Goal: Task Accomplishment & Management: Manage account settings

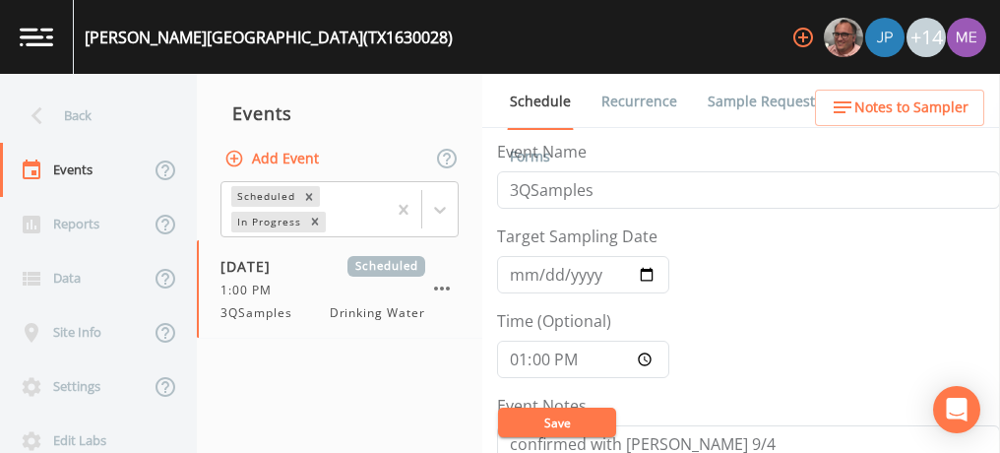
scroll to position [492, 0]
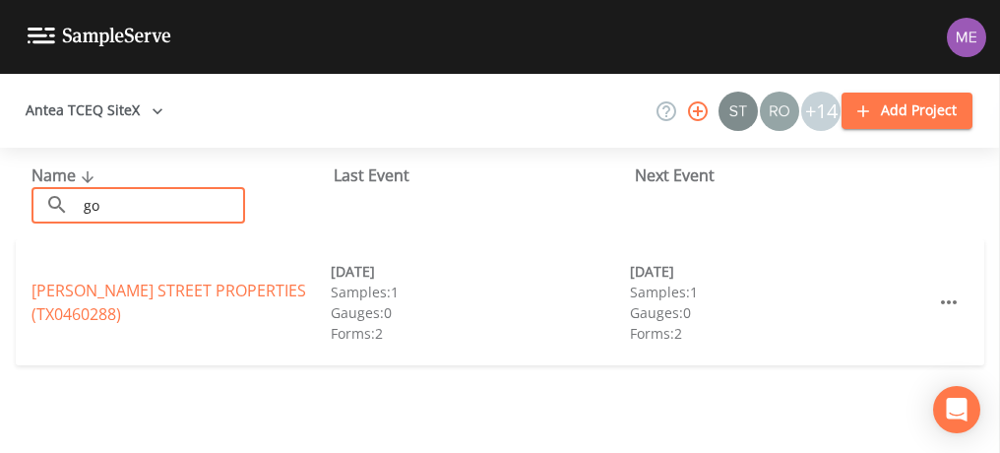
type input "g"
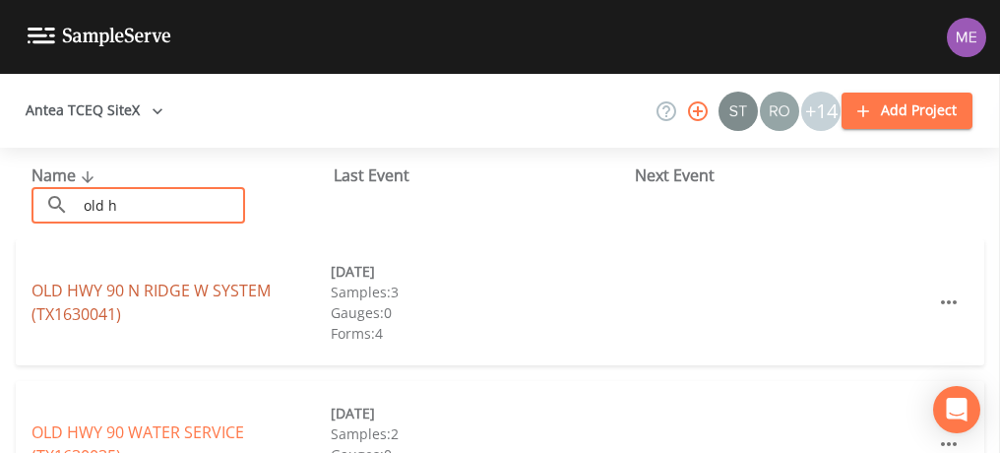
type input "old h"
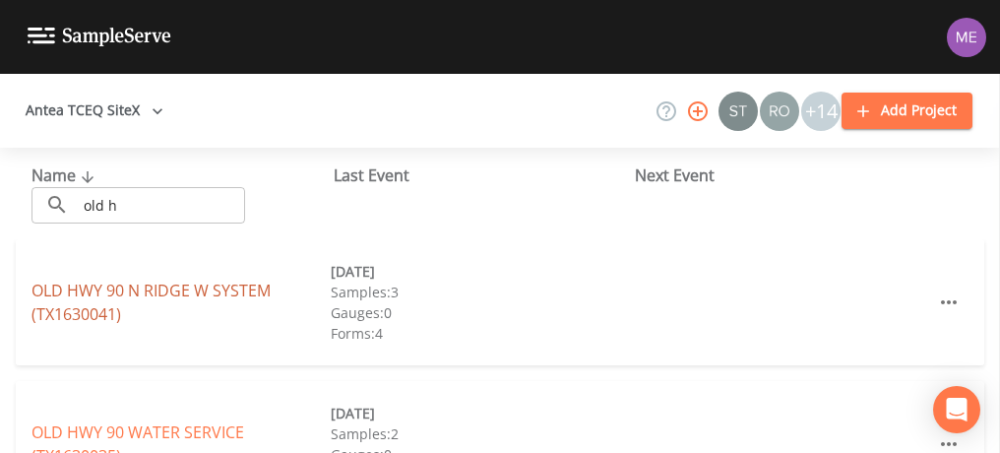
click at [101, 287] on link "OLD HWY 90 N RIDGE W SYSTEM (TX1630041)" at bounding box center [151, 302] width 239 height 45
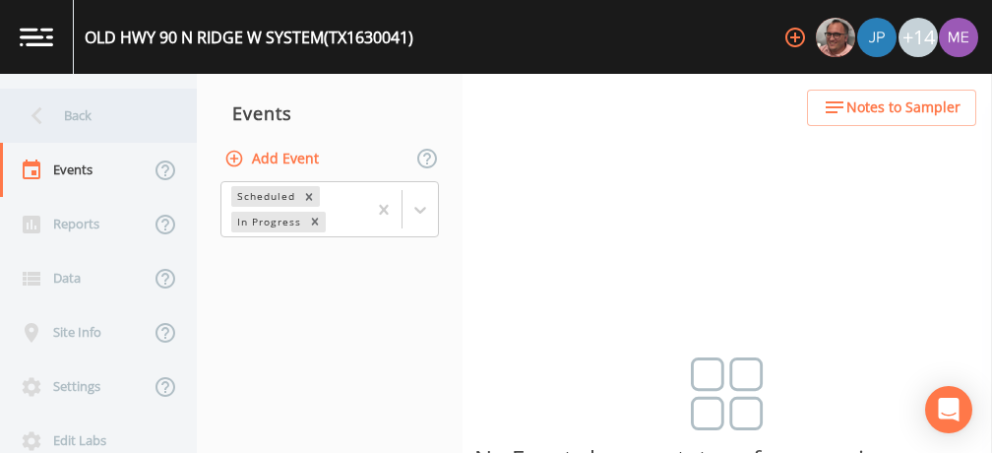
click at [75, 117] on div "Back" at bounding box center [88, 116] width 177 height 54
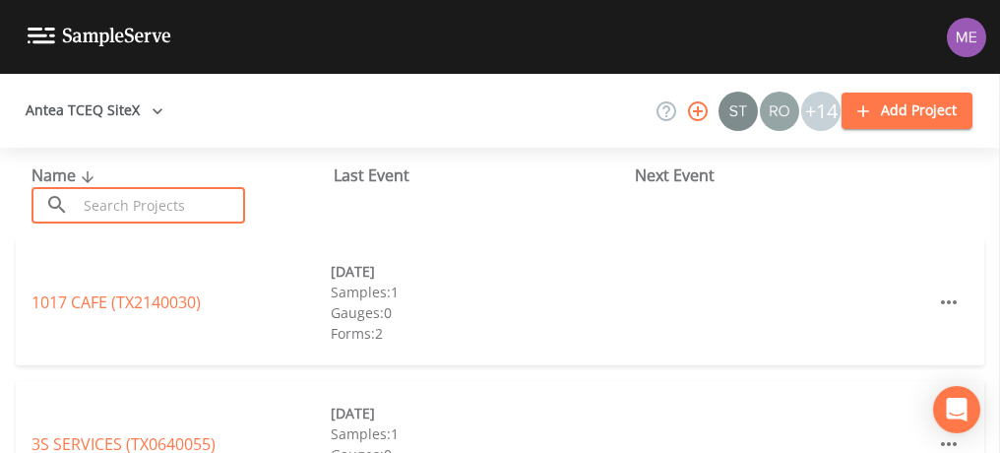
click at [162, 195] on input "text" at bounding box center [161, 205] width 168 height 36
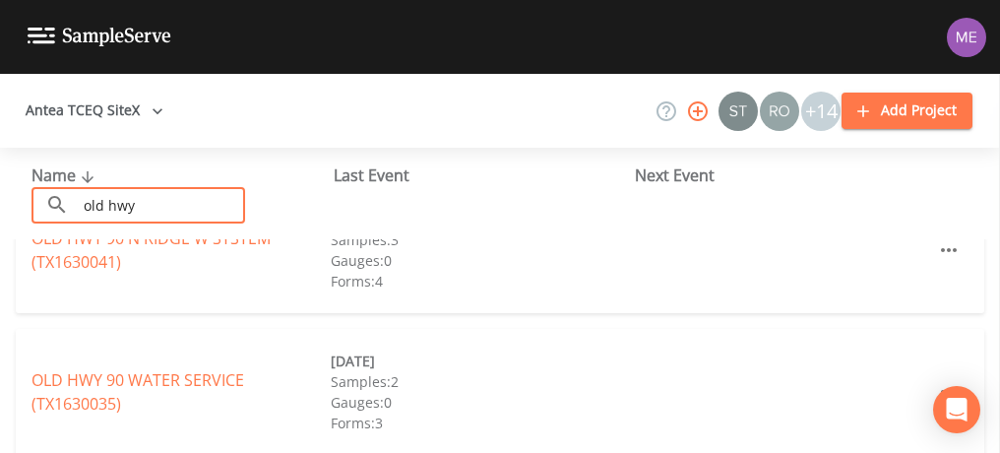
scroll to position [69, 0]
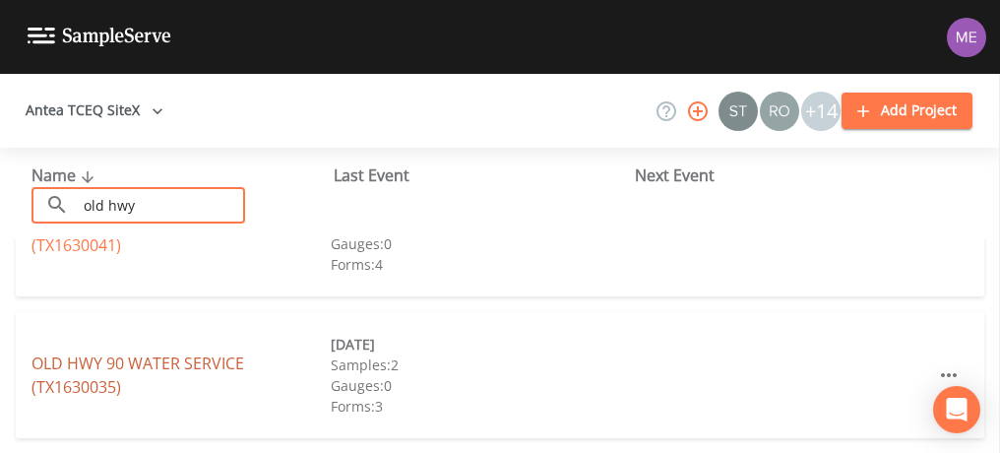
type input "old hwy"
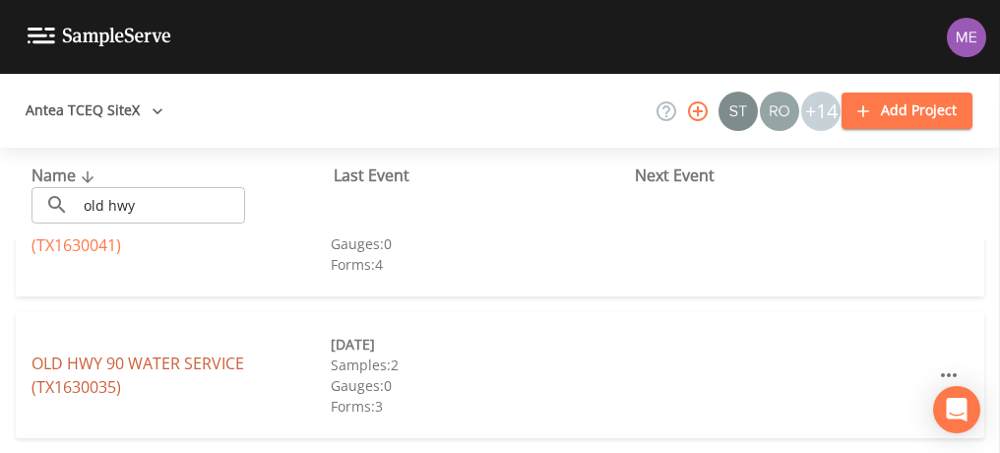
click at [233, 365] on link "OLD HWY 90 WATER SERVICE (TX1630035)" at bounding box center [138, 374] width 213 height 45
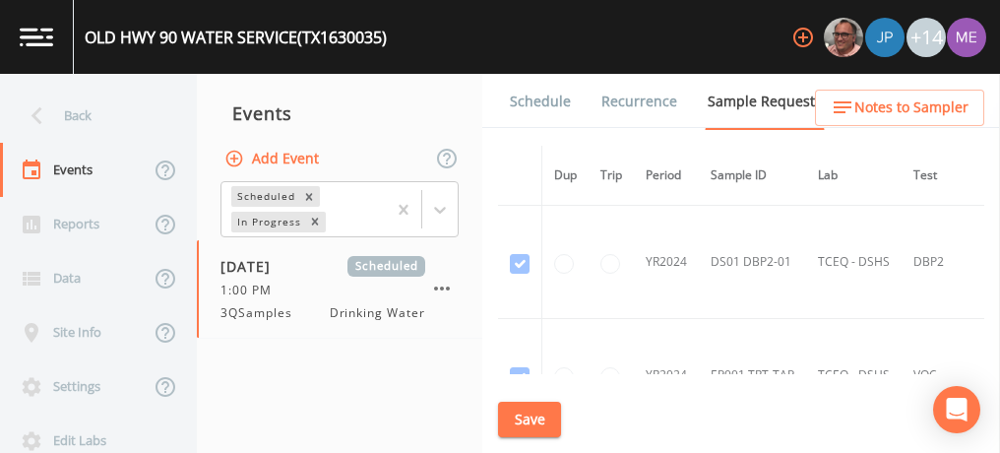
click at [233, 365] on nav "Events Add Event Scheduled In Progress 09/10/2025 Scheduled 1:00 PM 3QSamples D…" at bounding box center [340, 263] width 286 height 379
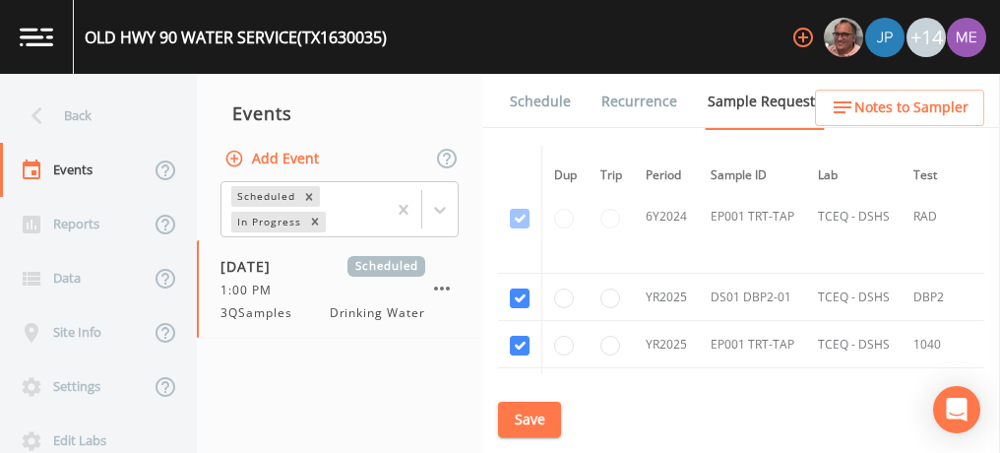
scroll to position [1226, 0]
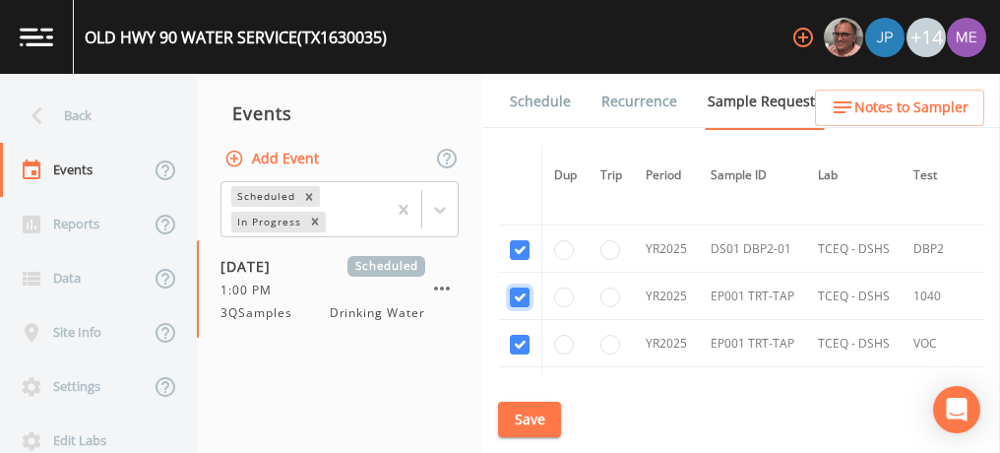
click at [526, 291] on input "checkbox" at bounding box center [520, 297] width 20 height 20
checkbox input "false"
click at [520, 335] on input "checkbox" at bounding box center [520, 345] width 20 height 20
checkbox input "false"
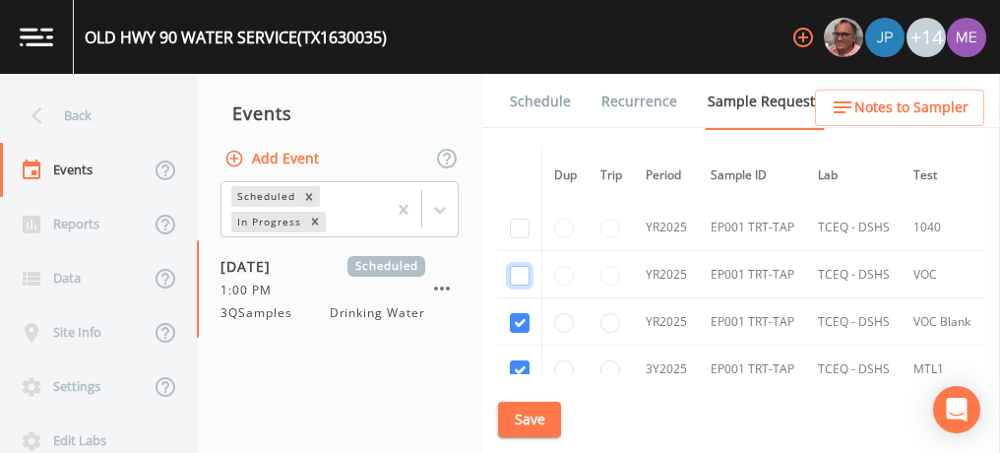
scroll to position [1326, 0]
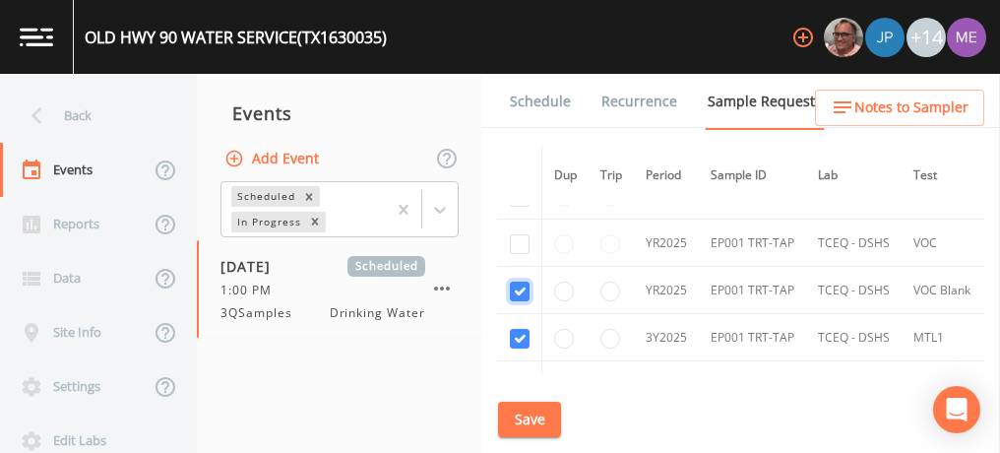
click at [520, 283] on input "checkbox" at bounding box center [520, 292] width 20 height 20
checkbox input "false"
click at [518, 331] on input "checkbox" at bounding box center [520, 339] width 20 height 20
checkbox input "false"
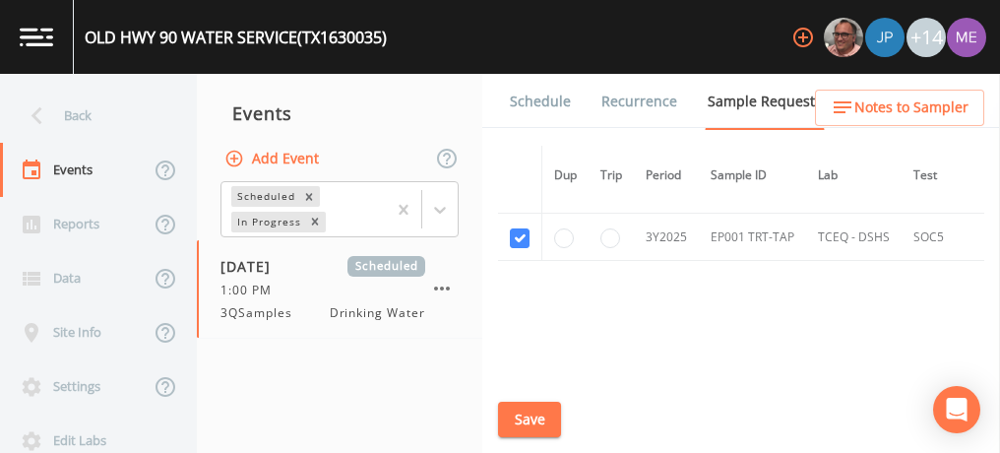
scroll to position [1476, 0]
click at [519, 226] on input "checkbox" at bounding box center [520, 236] width 20 height 20
checkbox input "false"
click at [546, 410] on button "Save" at bounding box center [529, 420] width 63 height 36
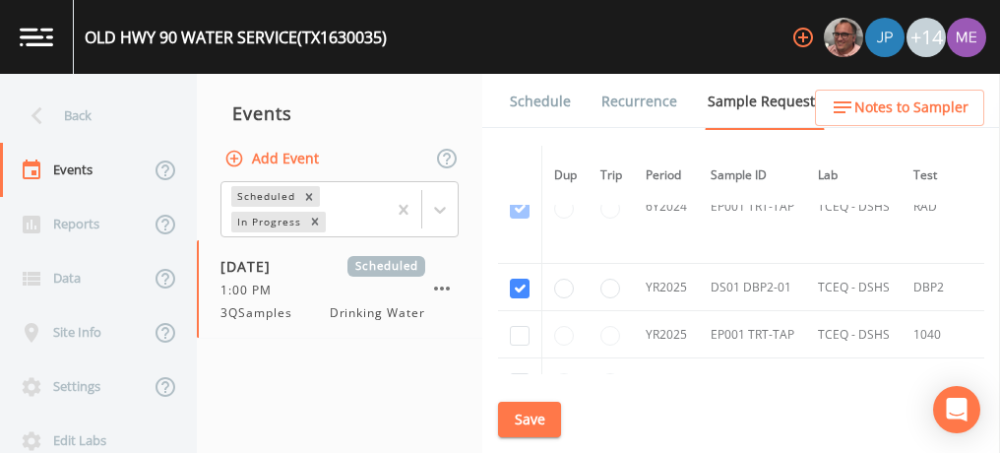
scroll to position [1176, 0]
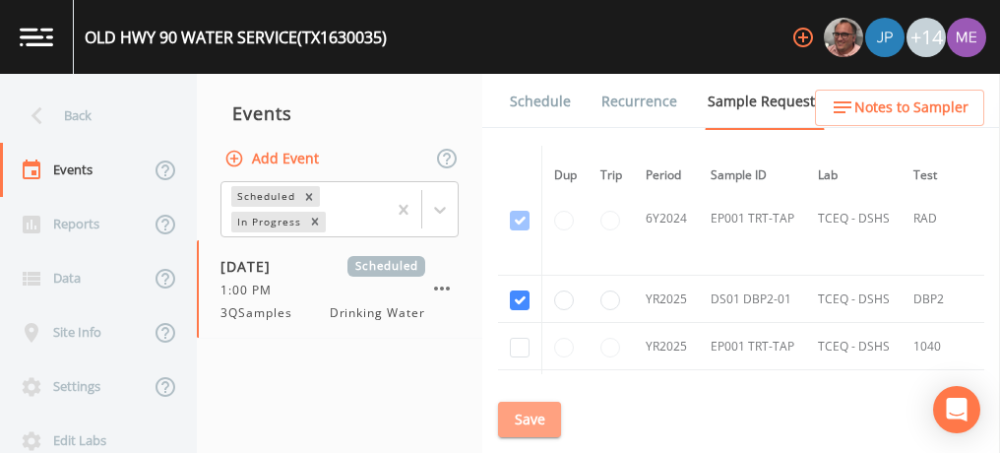
click at [535, 419] on button "Save" at bounding box center [529, 420] width 63 height 36
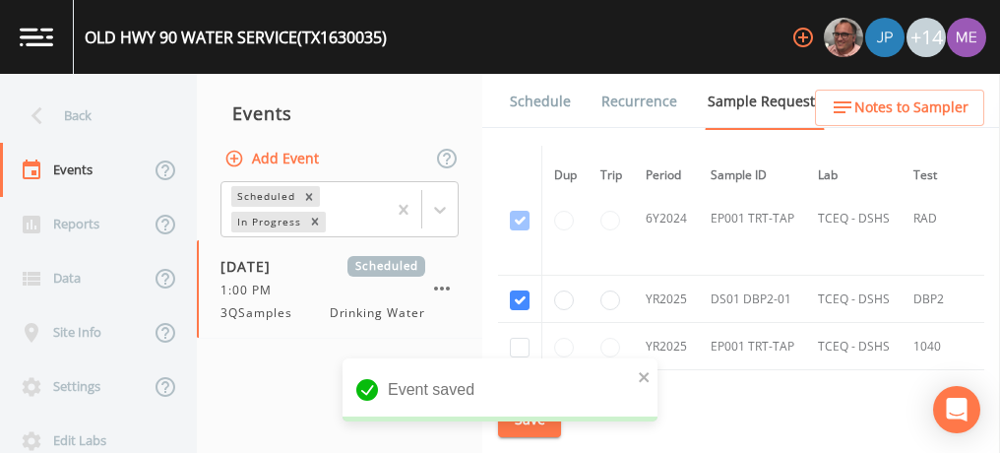
click at [542, 103] on link "Schedule" at bounding box center [540, 101] width 67 height 55
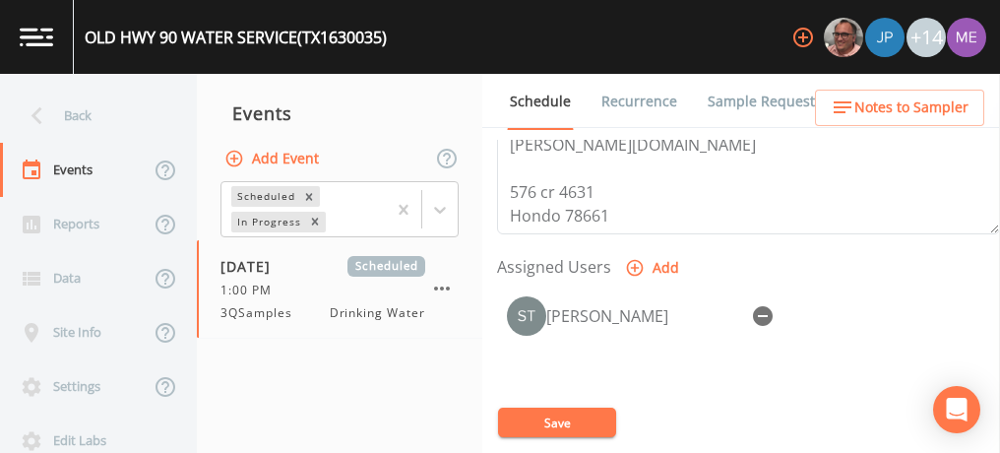
scroll to position [757, 0]
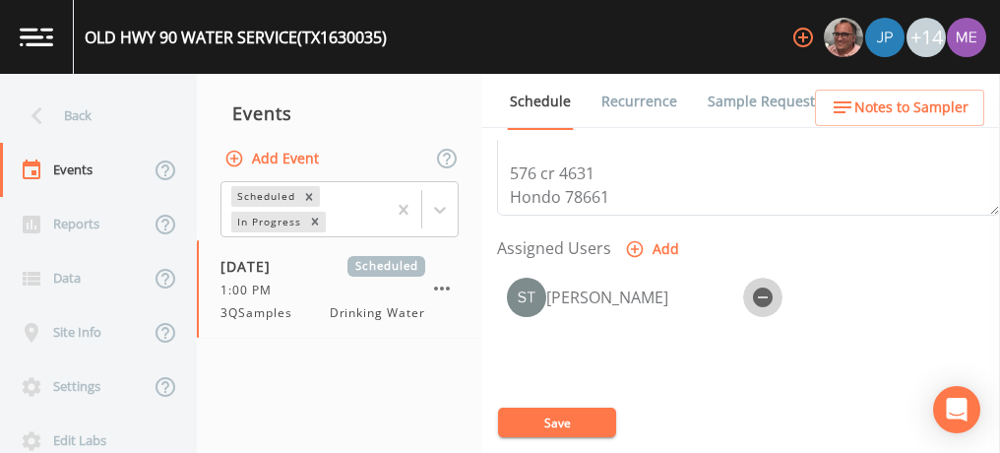
click at [760, 291] on icon "button" at bounding box center [763, 298] width 24 height 24
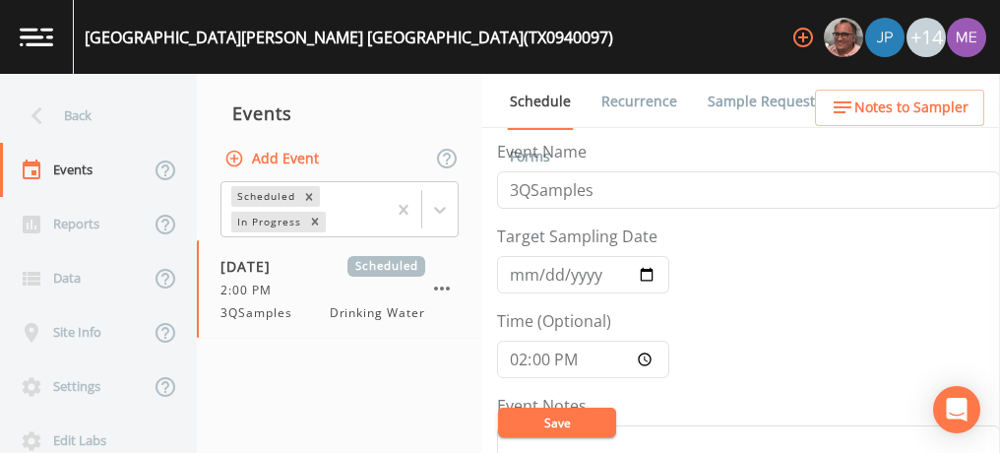
scroll to position [610, 0]
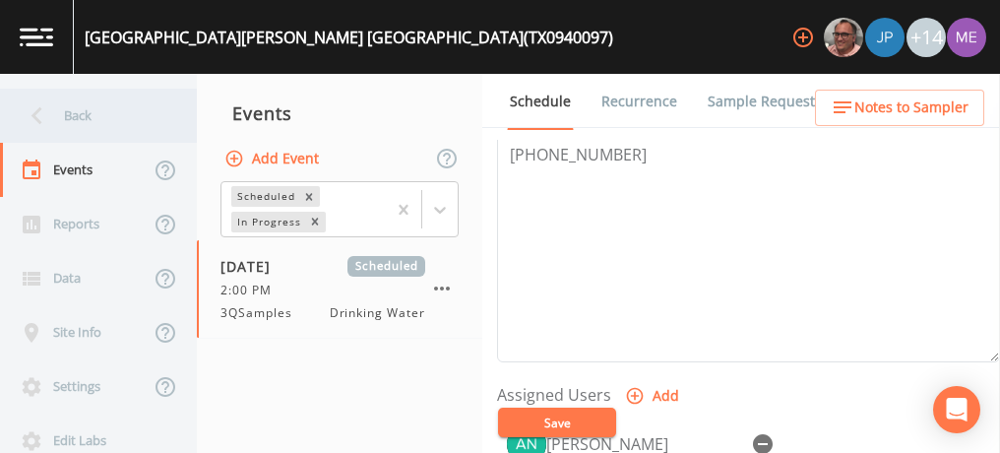
click at [76, 112] on div "Back" at bounding box center [88, 116] width 177 height 54
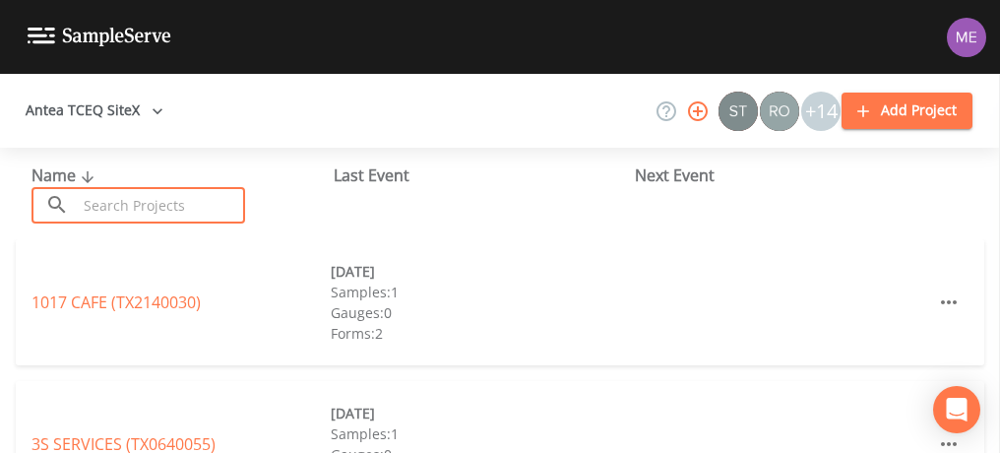
click at [102, 204] on input "text" at bounding box center [161, 205] width 168 height 36
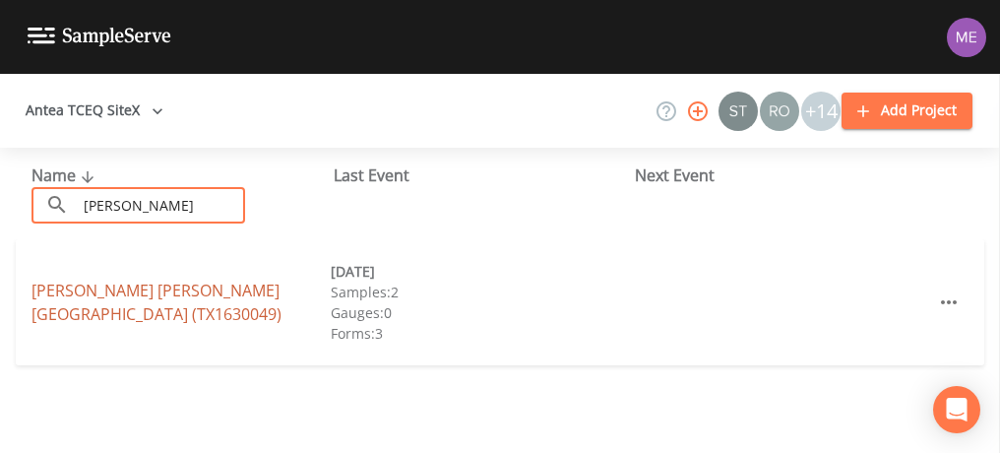
type input "[PERSON_NAME]"
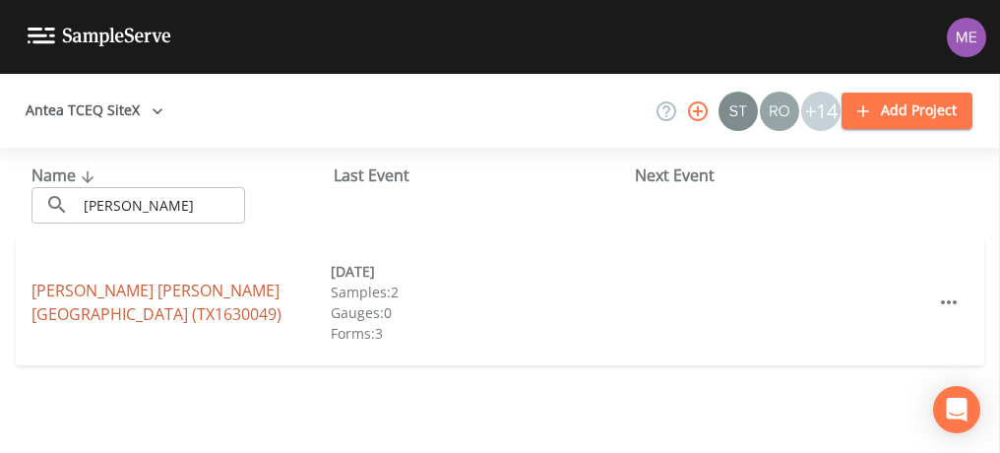
click at [131, 289] on link "[PERSON_NAME][GEOGRAPHIC_DATA][PERSON_NAME] (TX1630049)" at bounding box center [157, 302] width 250 height 45
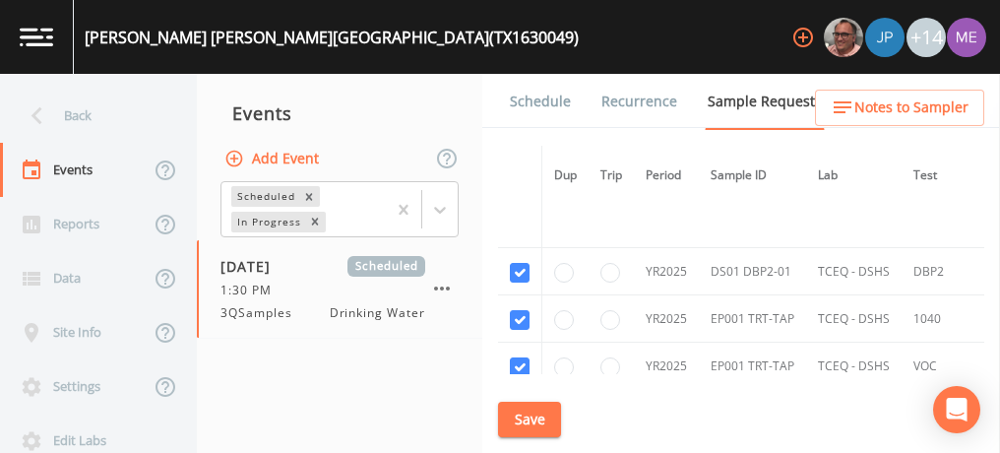
scroll to position [979, 0]
click at [511, 308] on input "checkbox" at bounding box center [520, 318] width 20 height 20
checkbox input "false"
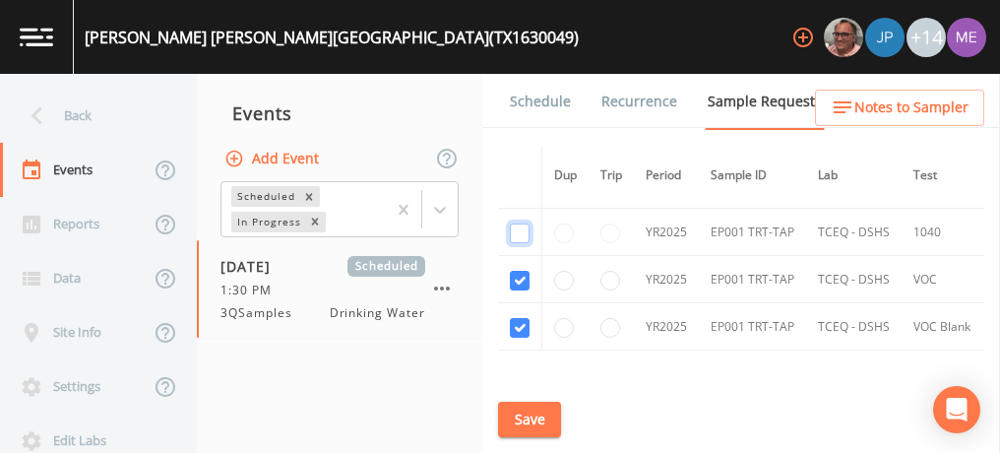
scroll to position [1081, 0]
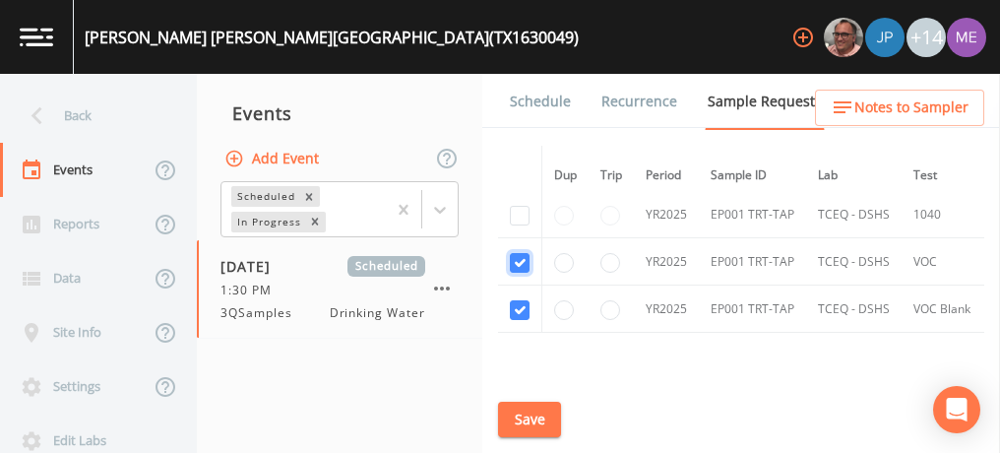
click at [517, 258] on input "checkbox" at bounding box center [520, 263] width 20 height 20
click at [525, 260] on input "checkbox" at bounding box center [520, 263] width 20 height 20
checkbox input "false"
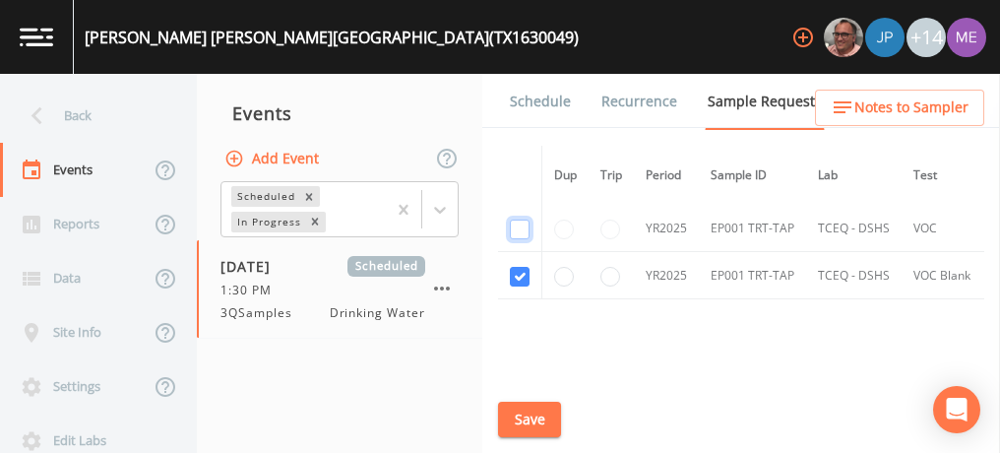
scroll to position [1117, 0]
click at [522, 273] on input "checkbox" at bounding box center [520, 275] width 20 height 20
checkbox input "false"
click at [529, 420] on button "Save" at bounding box center [529, 420] width 63 height 36
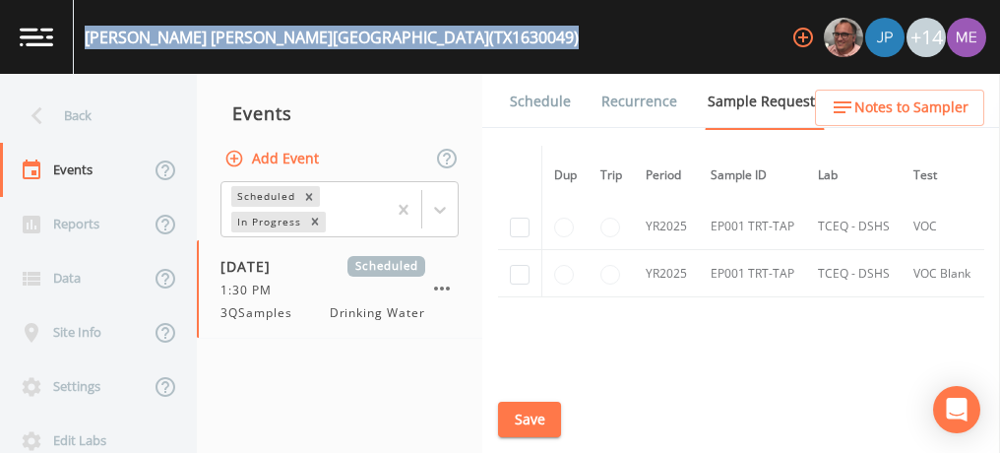
drag, startPoint x: 87, startPoint y: 33, endPoint x: 518, endPoint y: 30, distance: 431.3
click at [518, 30] on div "[PERSON_NAME][GEOGRAPHIC_DATA][PERSON_NAME] (TX1630049) +14" at bounding box center [500, 37] width 1000 height 74
copy div "[PERSON_NAME][GEOGRAPHIC_DATA][PERSON_NAME] (TX1630049)"
